Goal: Information Seeking & Learning: Learn about a topic

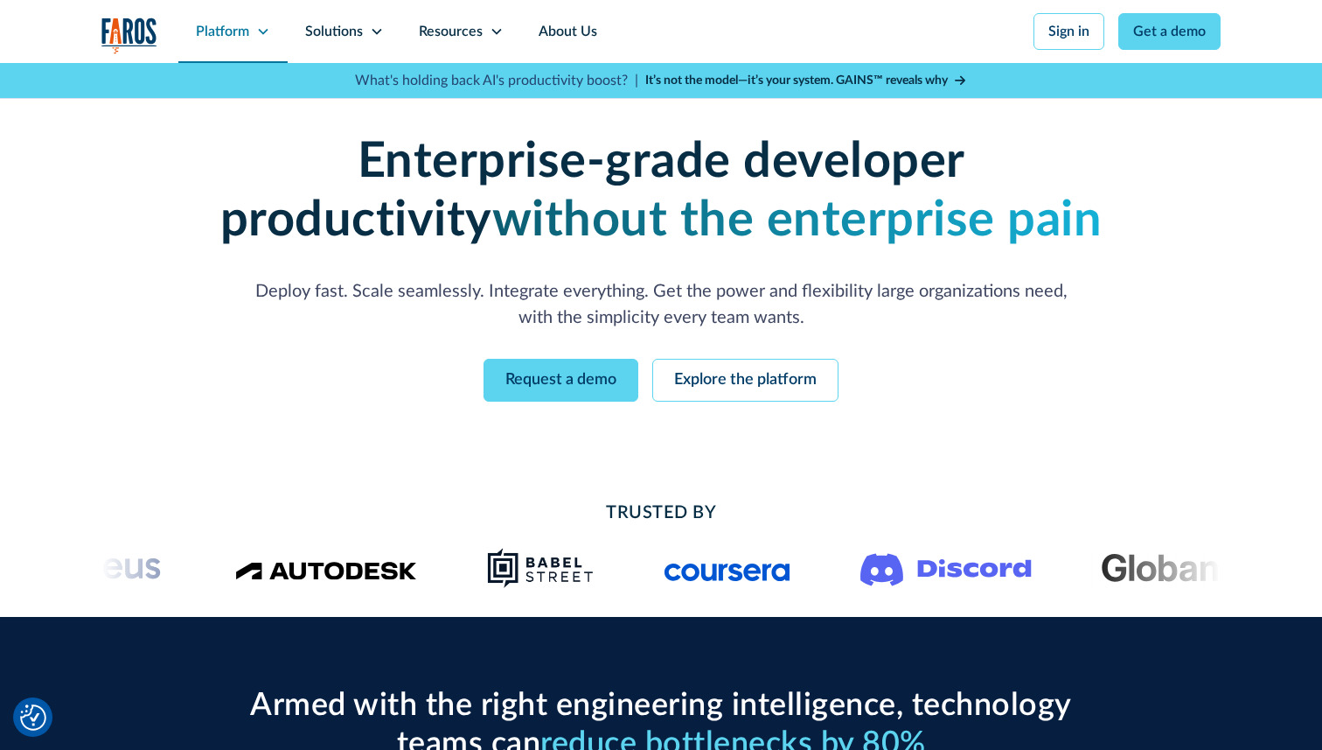
click at [234, 42] on div "Platform" at bounding box center [232, 31] width 109 height 63
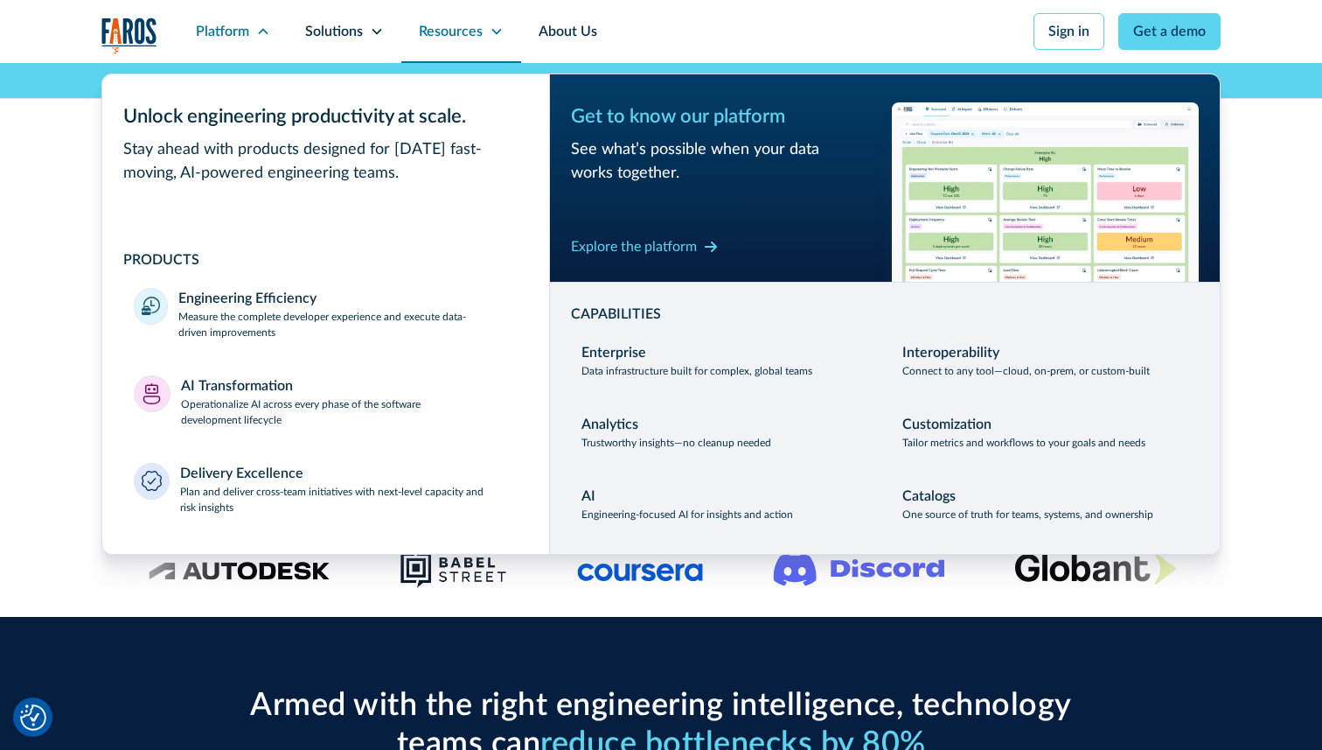
click at [410, 9] on div "Resources" at bounding box center [461, 31] width 120 height 63
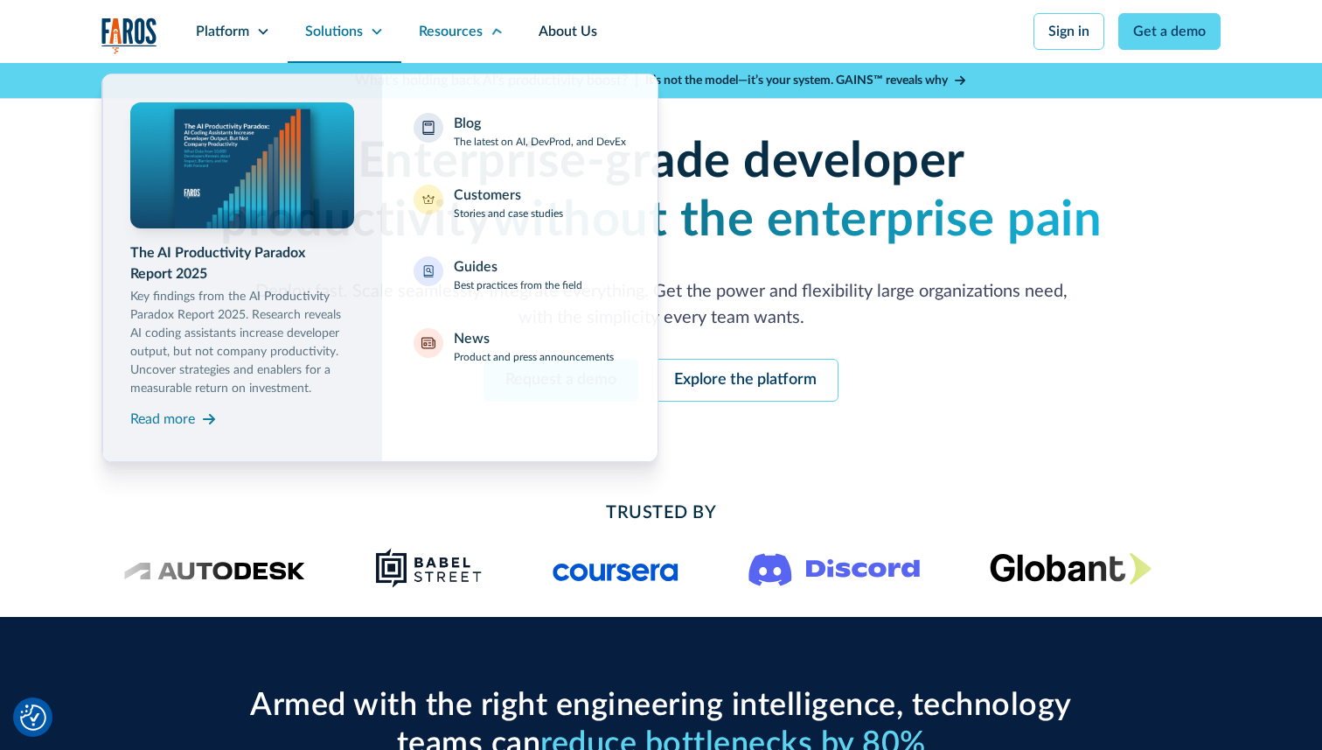
click at [356, 28] on div "Solutions" at bounding box center [334, 31] width 58 height 21
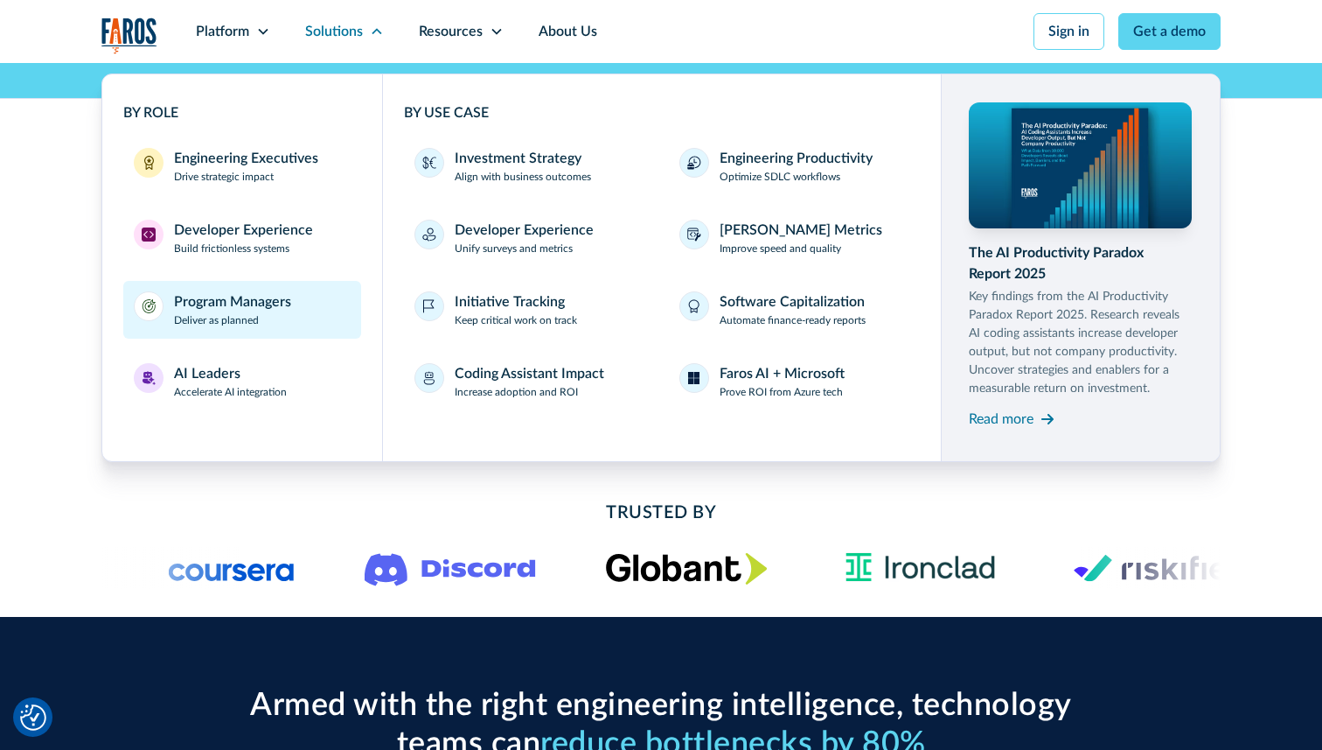
click at [243, 298] on div "Program Managers" at bounding box center [232, 301] width 117 height 21
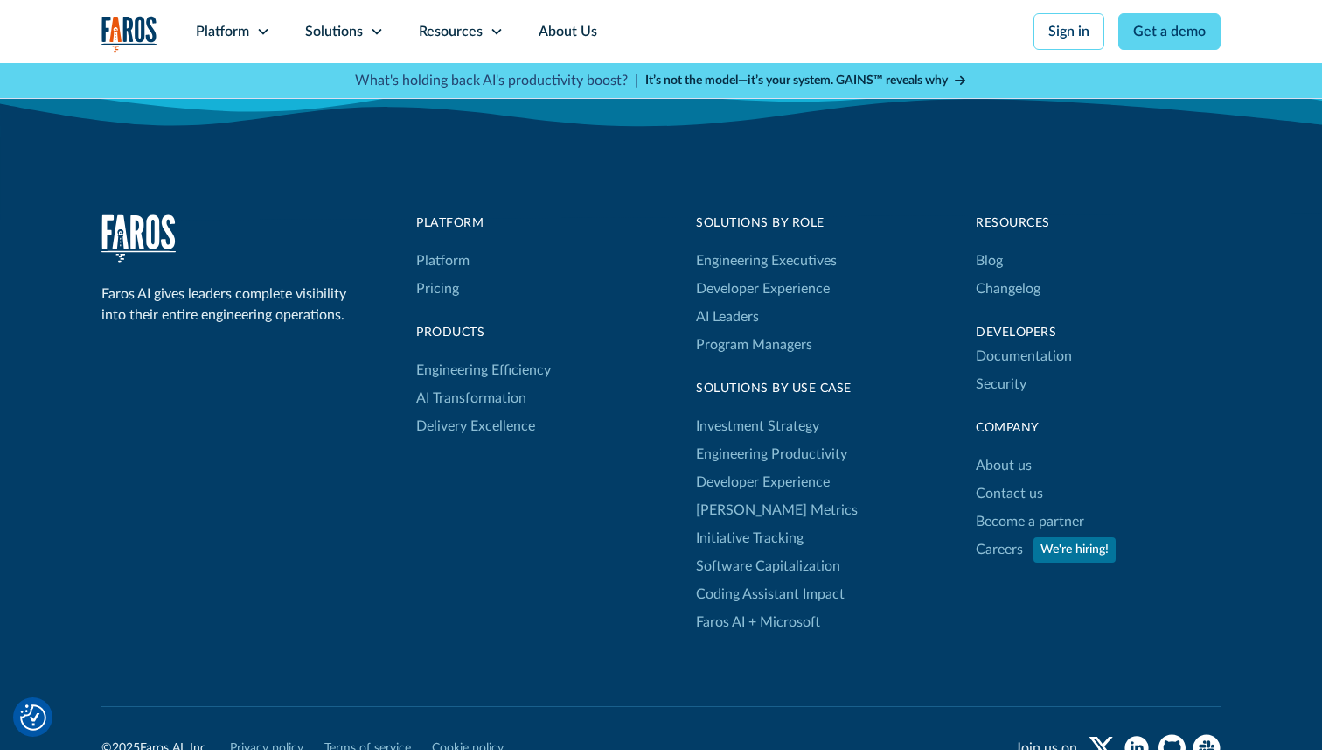
scroll to position [3522, 0]
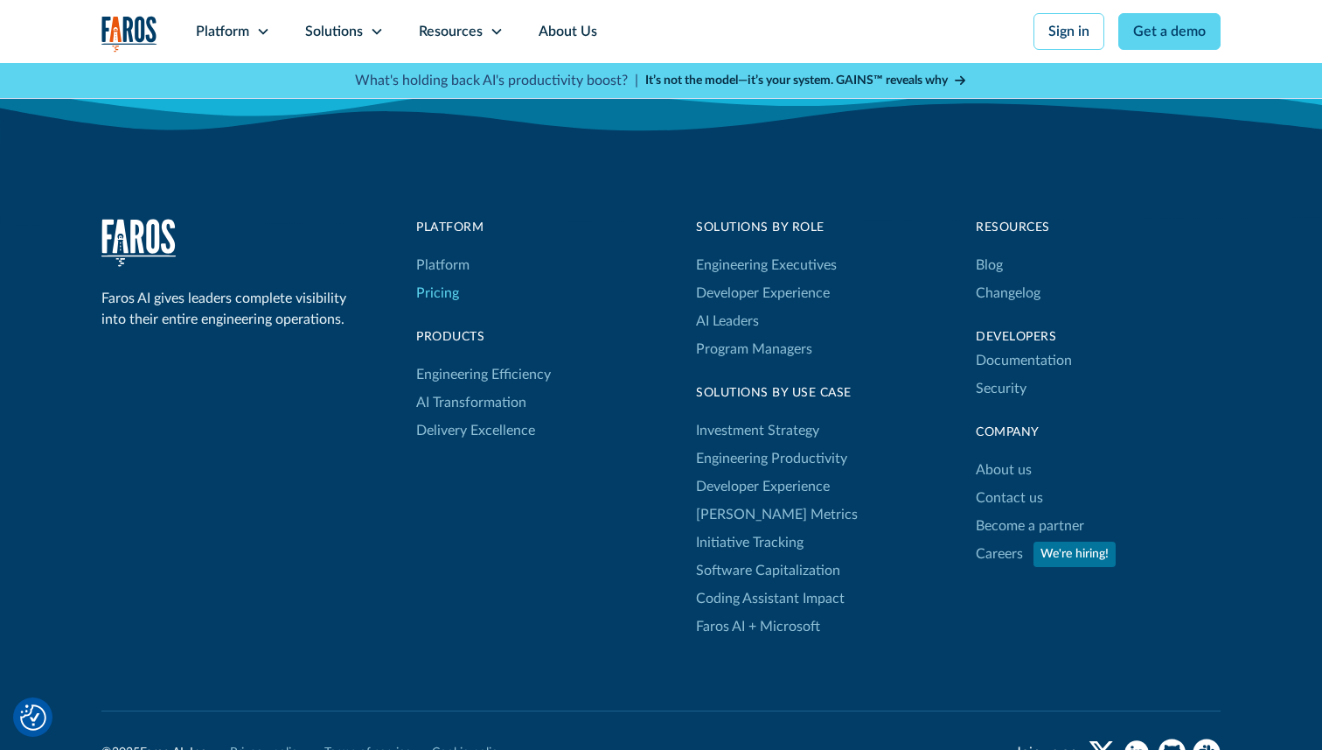
click at [450, 296] on link "Pricing" at bounding box center [437, 293] width 43 height 28
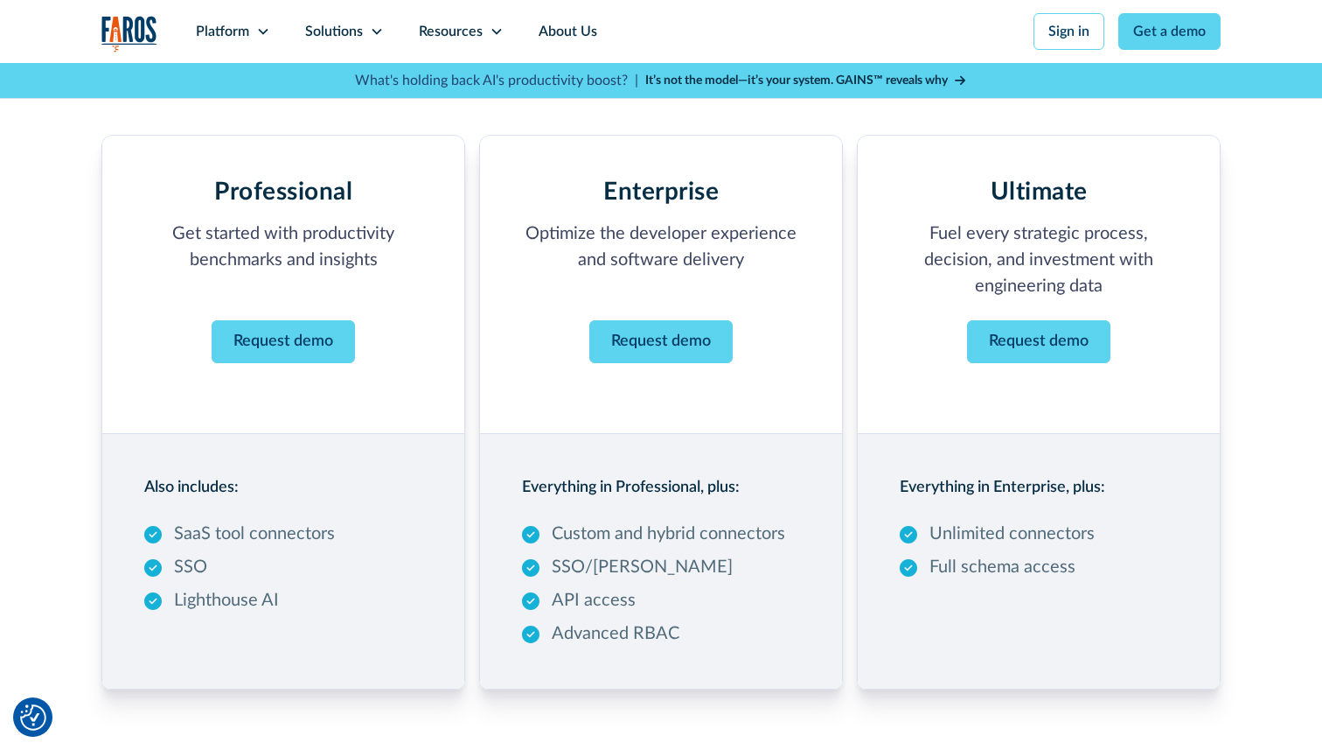
scroll to position [247, 0]
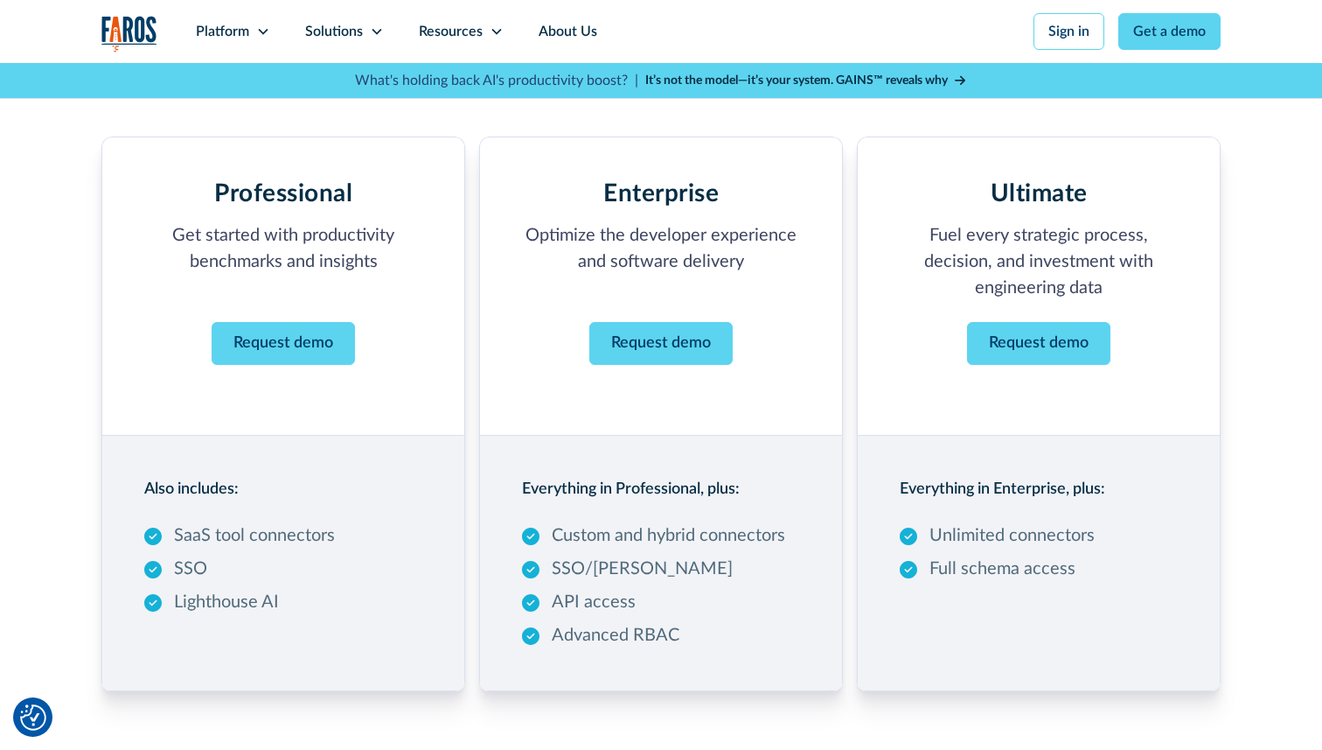
click at [648, 630] on p "Advanced RBAC" at bounding box center [616, 635] width 128 height 26
copy p "RBAC"
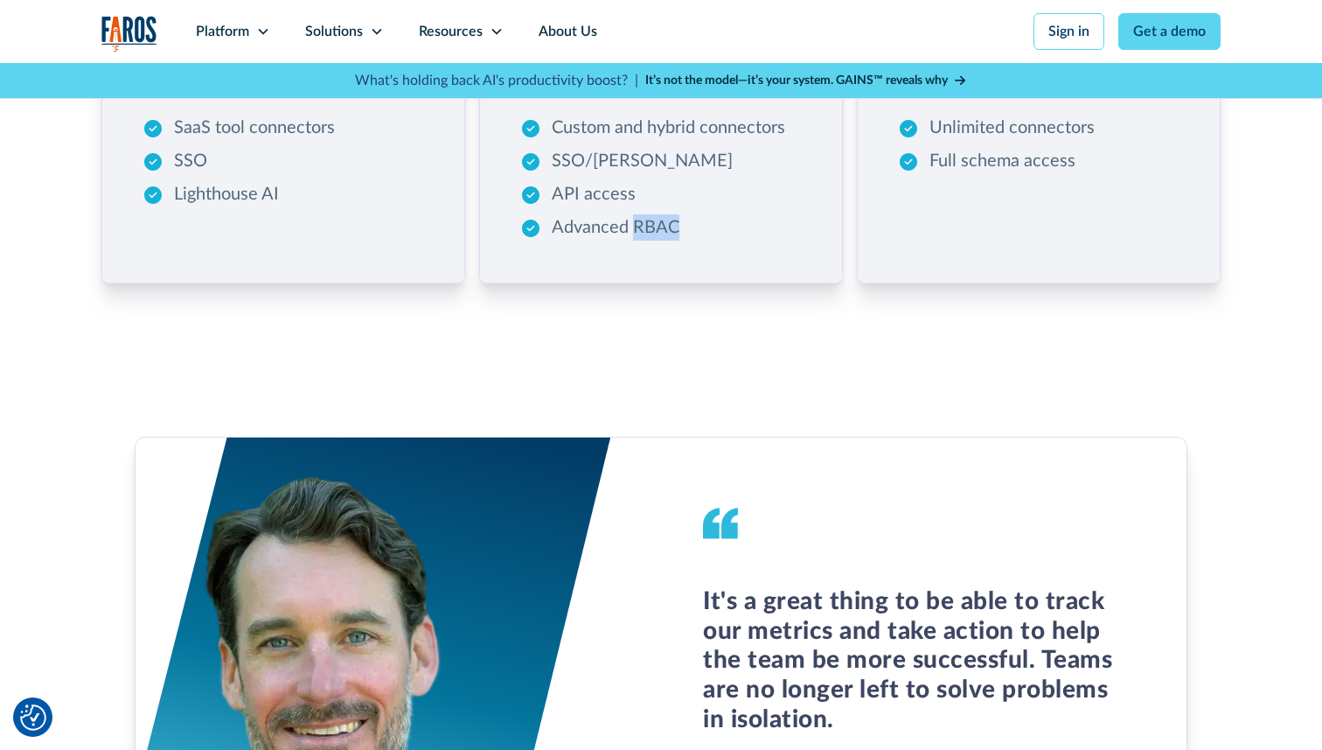
scroll to position [0, 0]
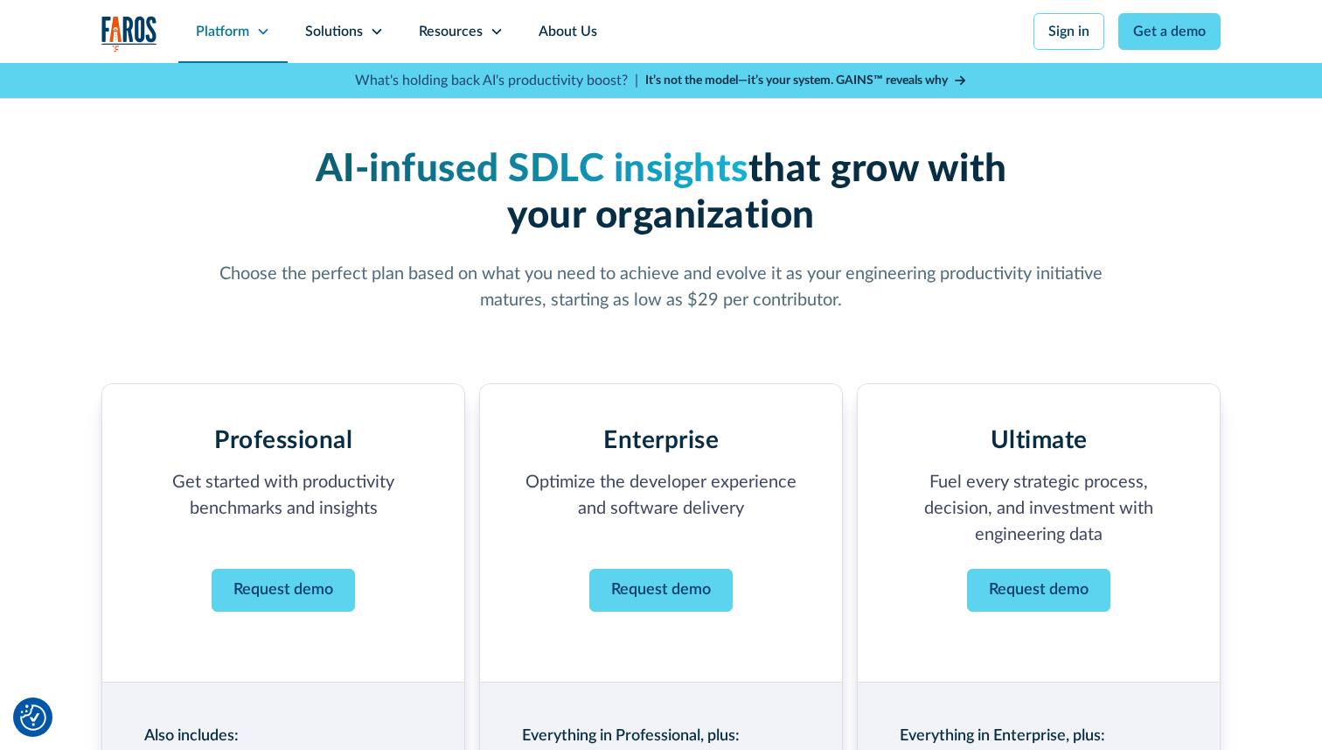
click at [251, 35] on div "Platform" at bounding box center [232, 31] width 109 height 63
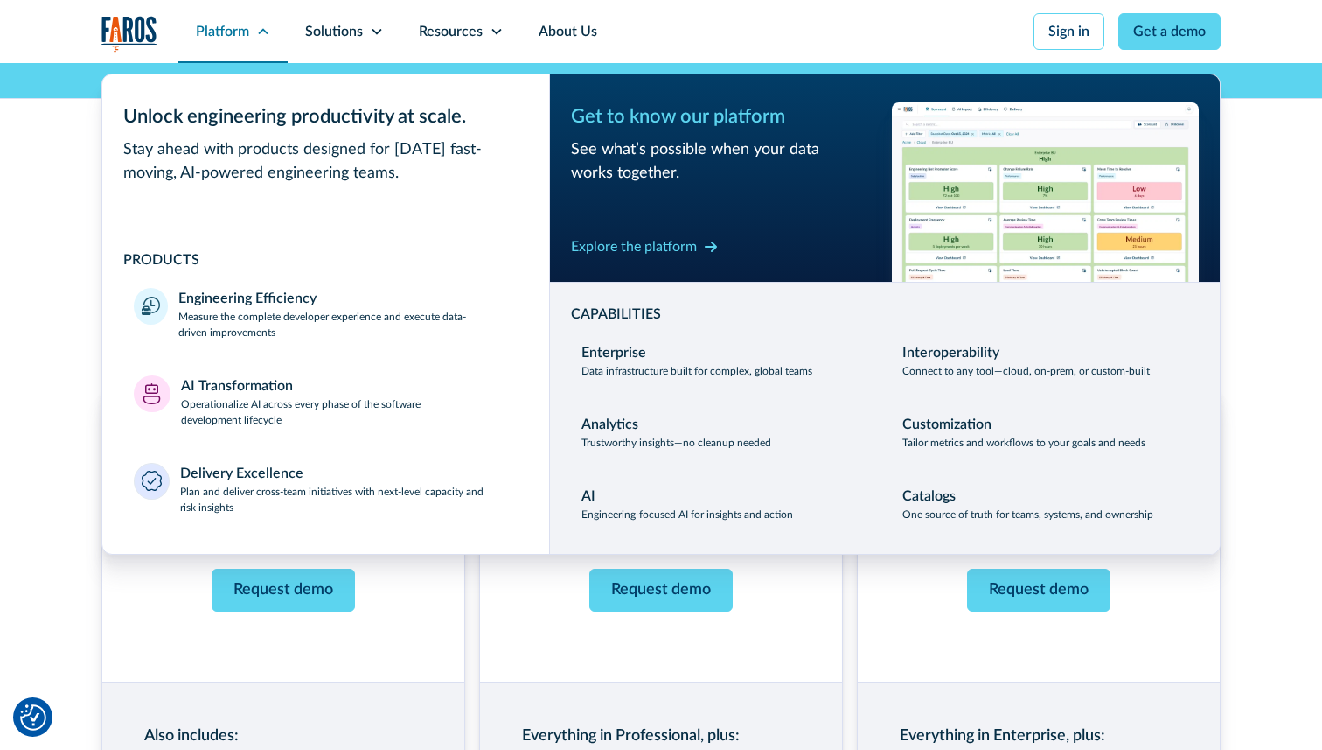
click at [214, 26] on div "Platform" at bounding box center [222, 31] width 53 height 21
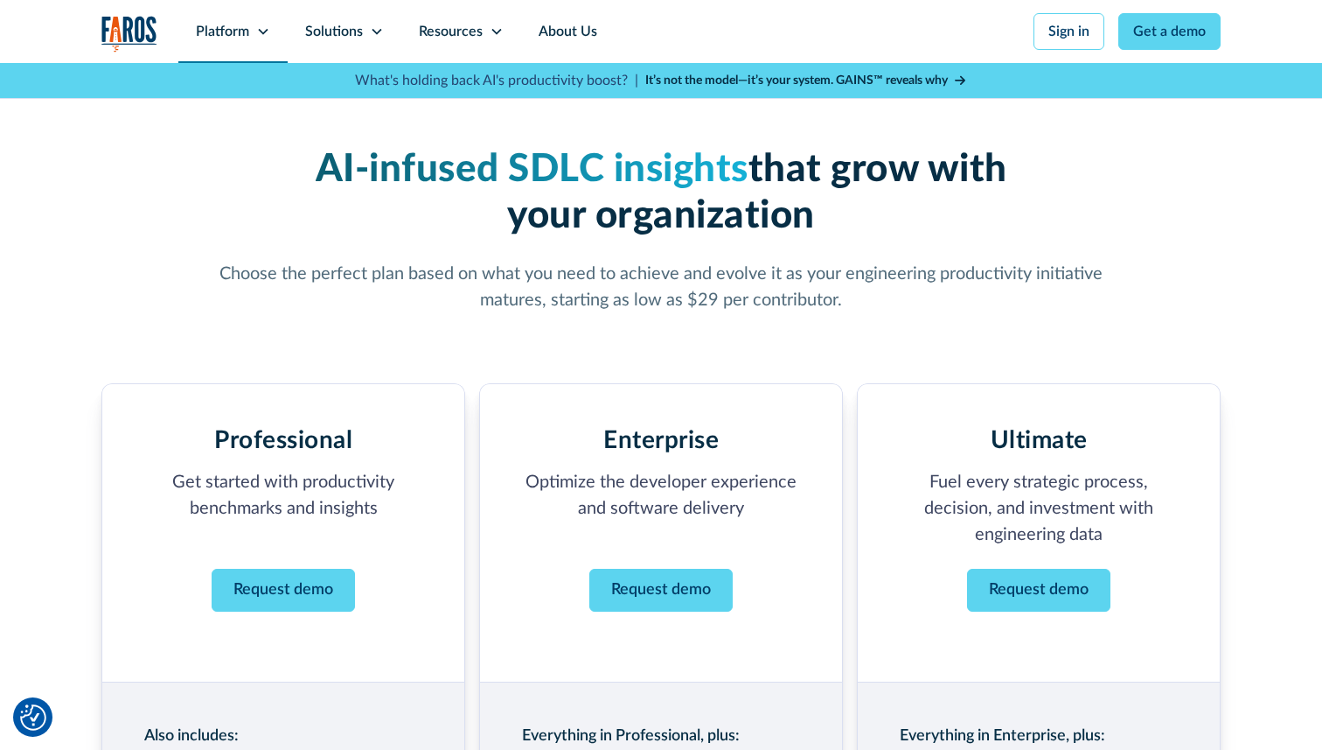
click at [241, 30] on div "Platform" at bounding box center [222, 31] width 53 height 21
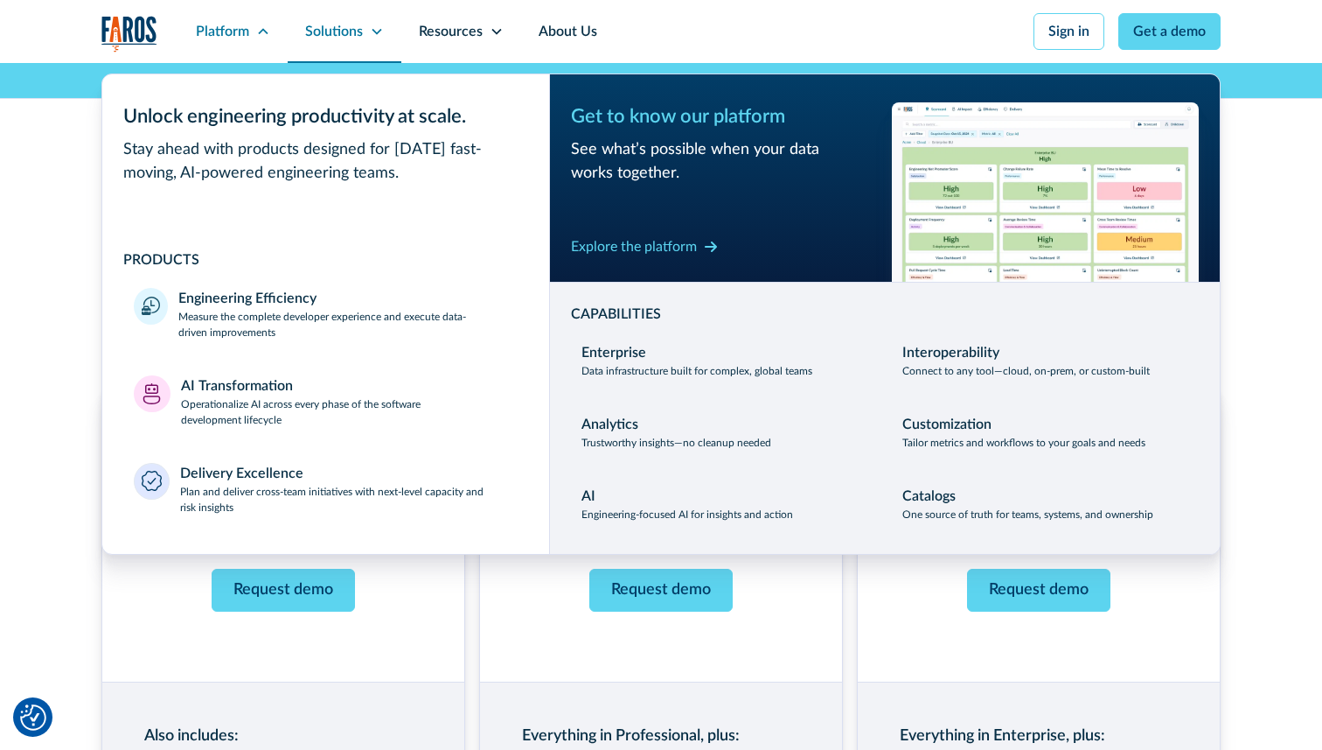
click at [339, 31] on div "Solutions" at bounding box center [334, 31] width 58 height 21
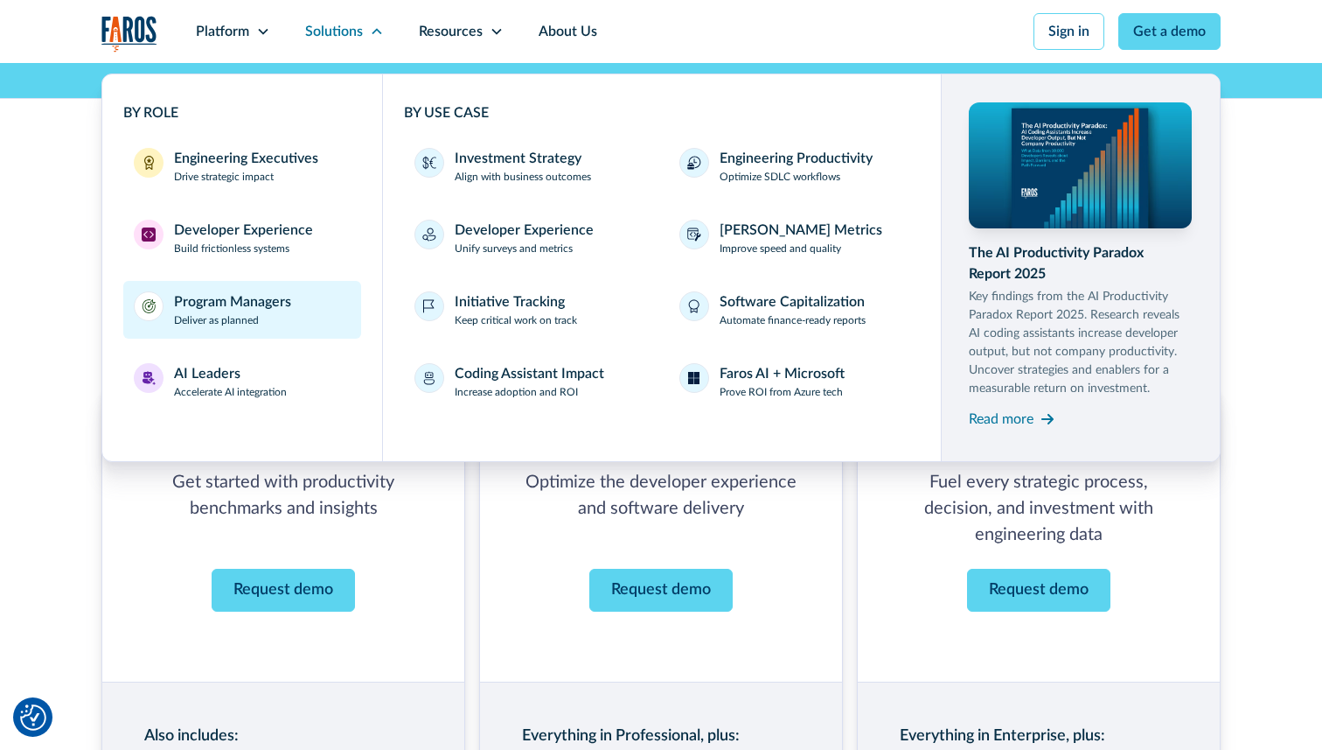
click at [244, 310] on div "Program Managers" at bounding box center [232, 301] width 117 height 21
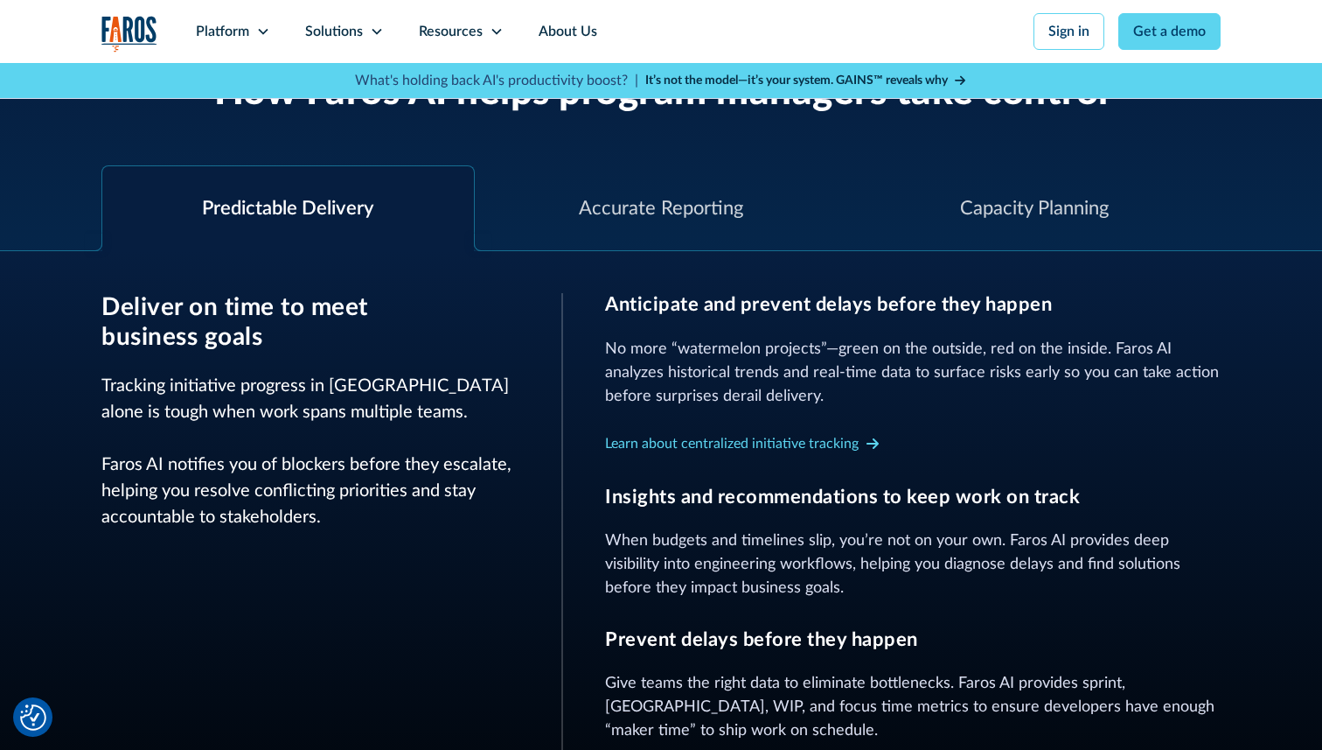
scroll to position [656, 0]
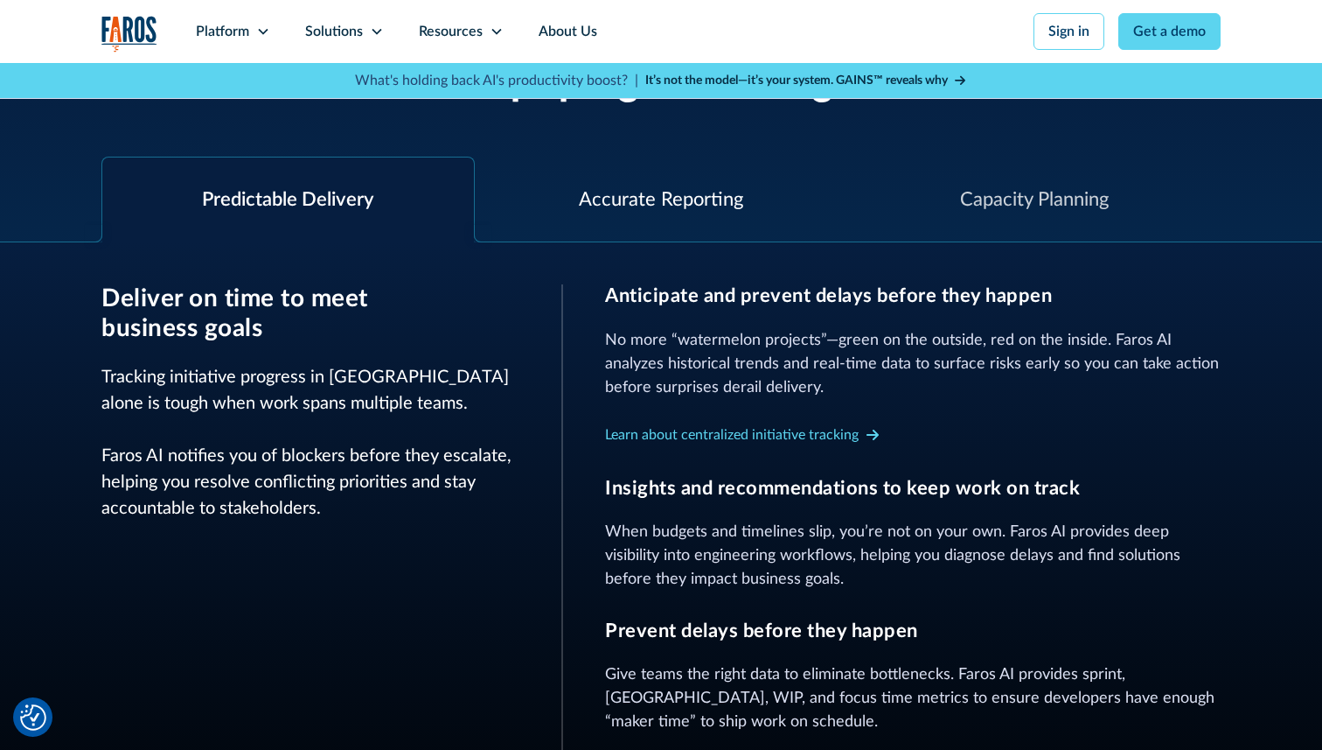
click at [706, 227] on div "Accurate Reporting" at bounding box center [661, 199] width 373 height 85
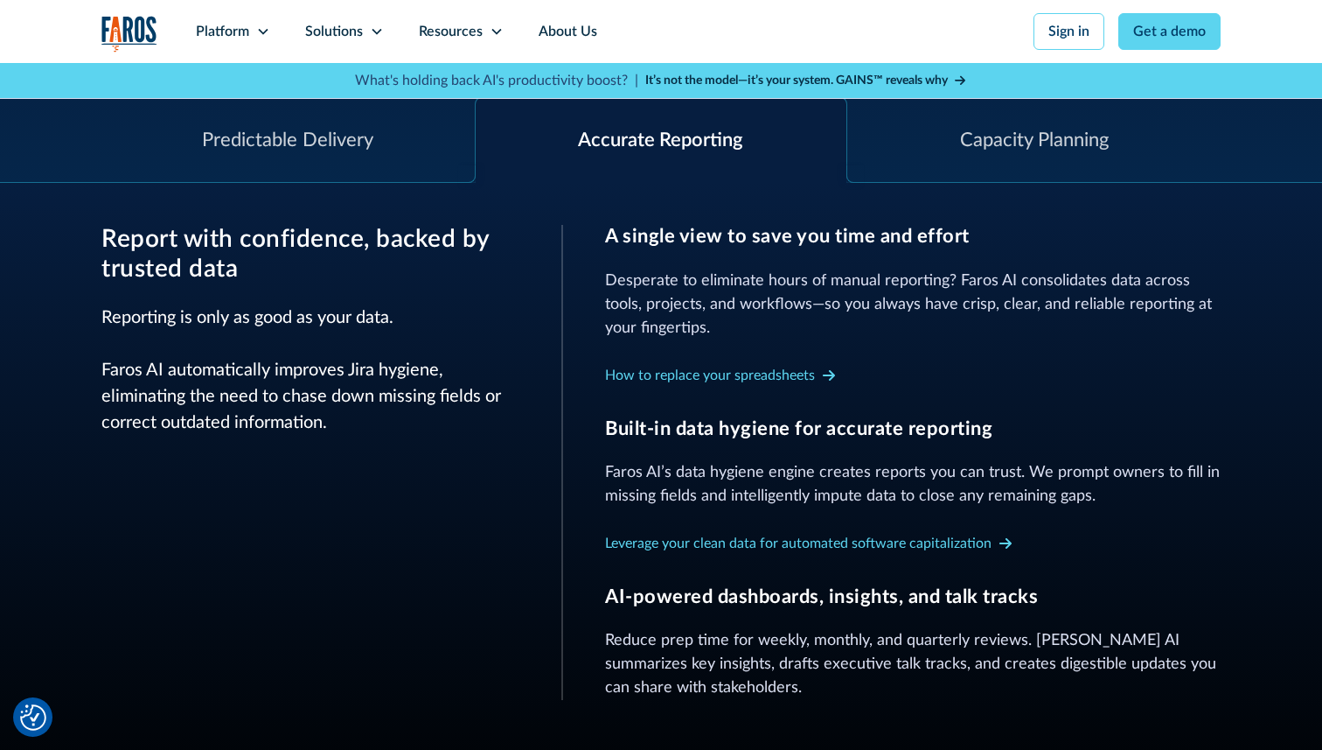
scroll to position [733, 0]
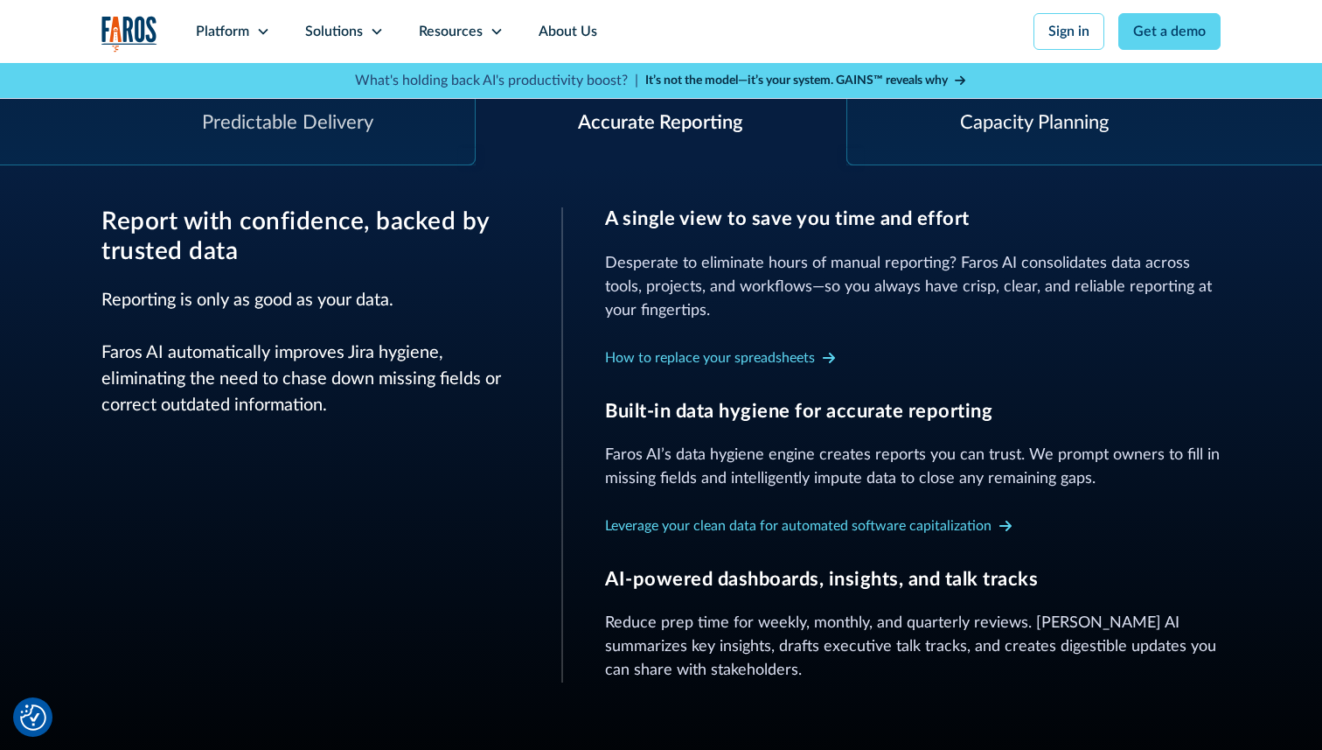
click at [980, 116] on div "Capacity Planning" at bounding box center [1034, 122] width 149 height 29
